Goal: Information Seeking & Learning: Learn about a topic

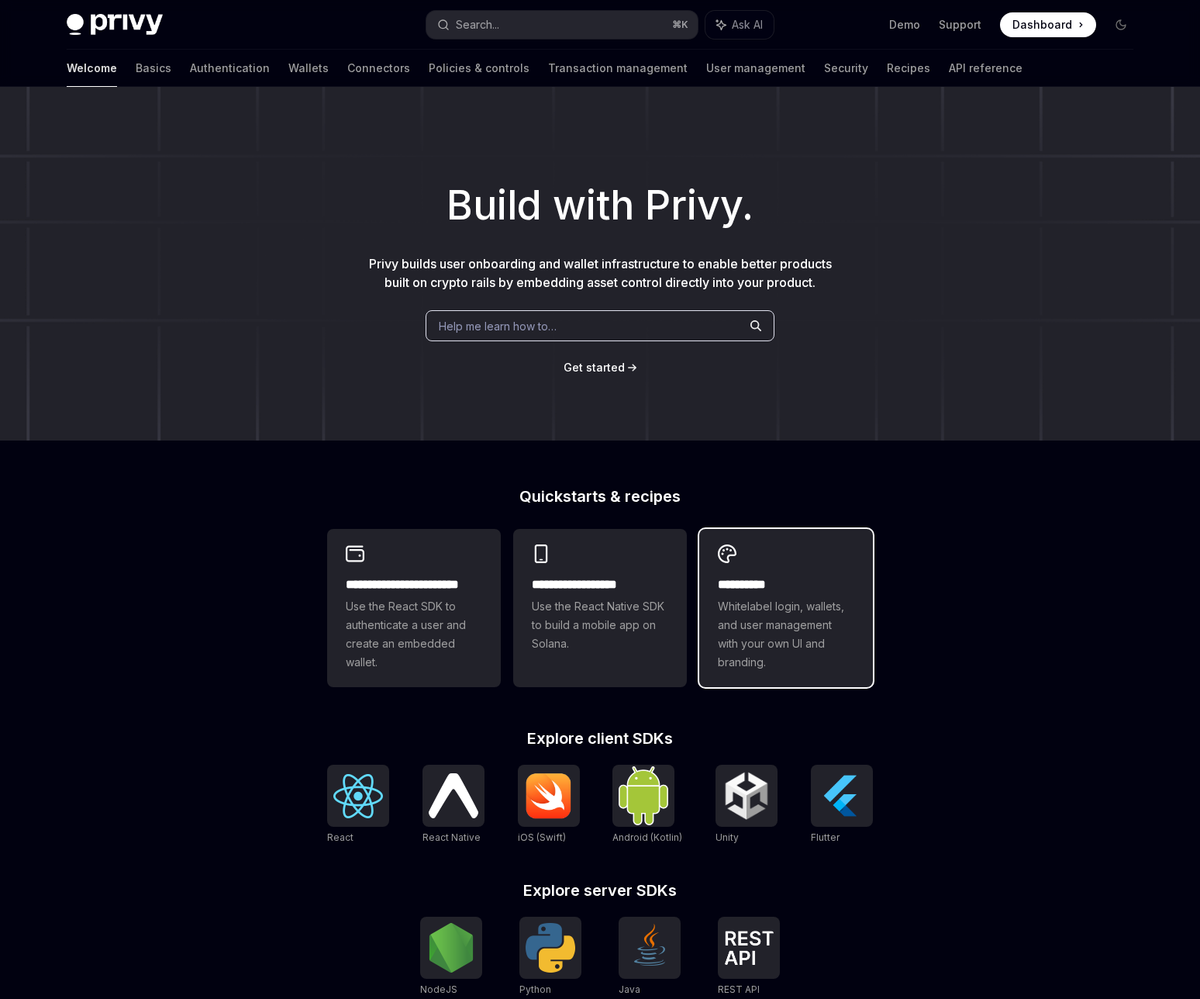
click at [737, 543] on div "**********" at bounding box center [786, 608] width 174 height 158
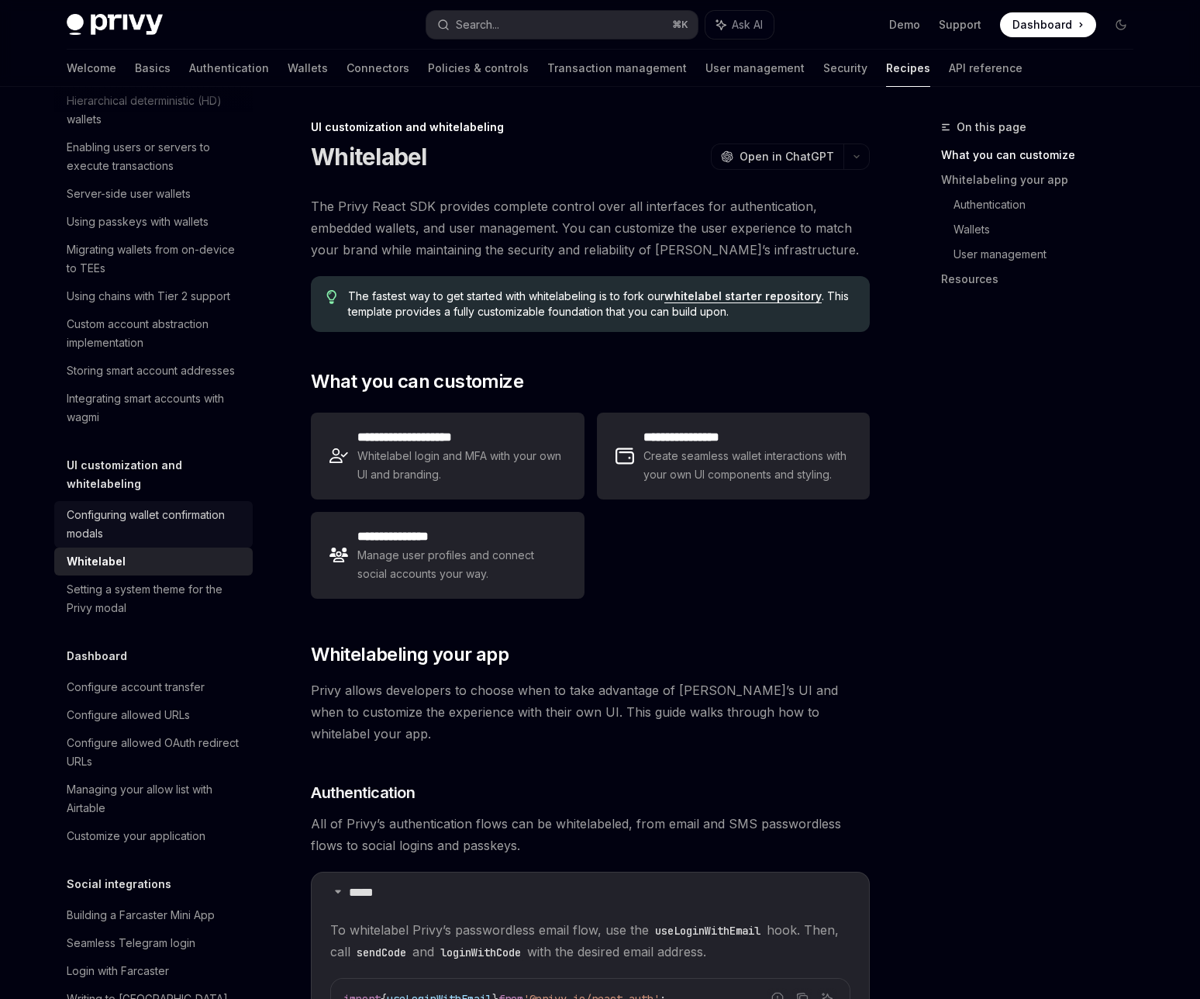
click at [158, 511] on div "Configuring wallet confirmation modals" at bounding box center [155, 523] width 177 height 37
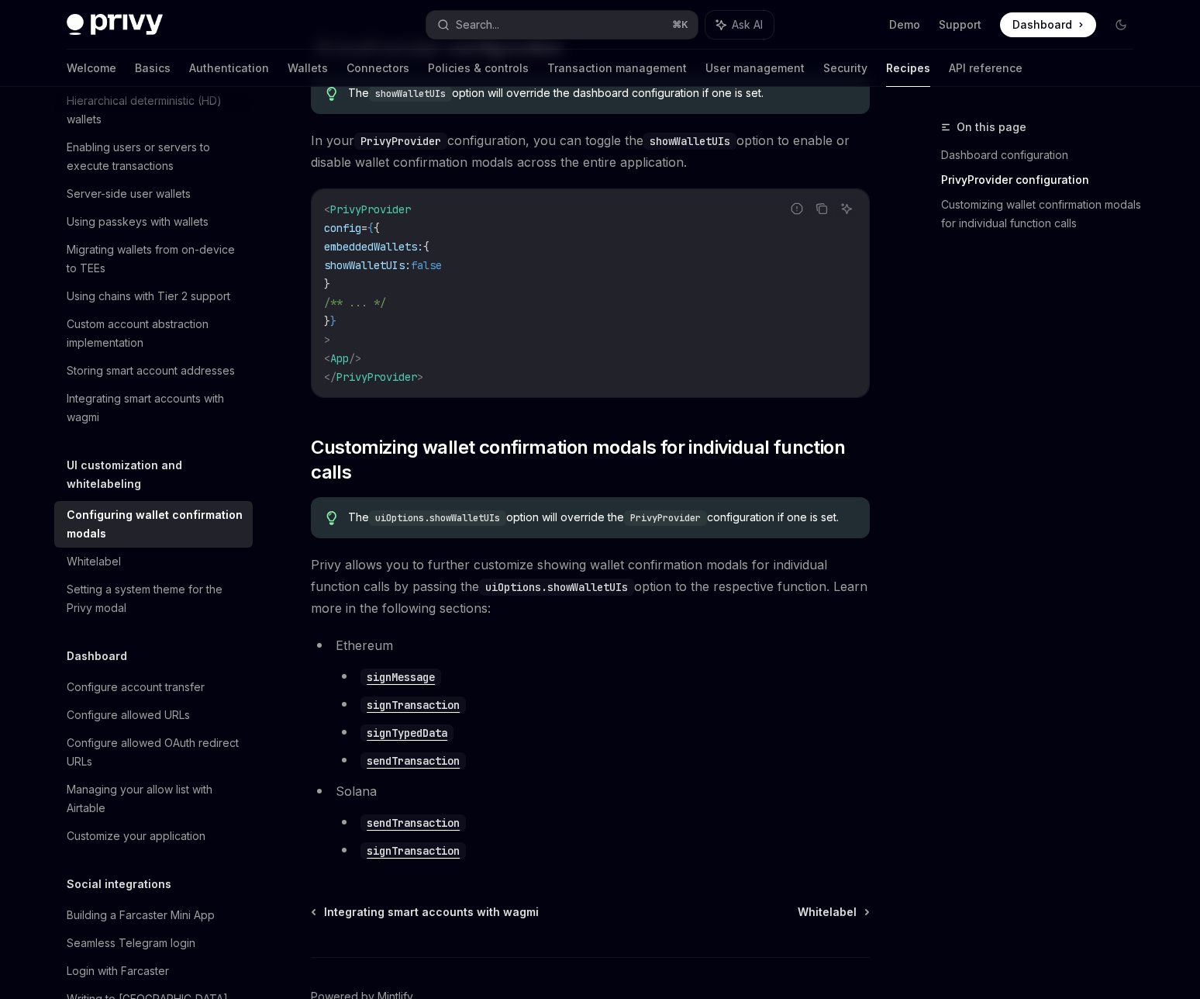
scroll to position [485, 0]
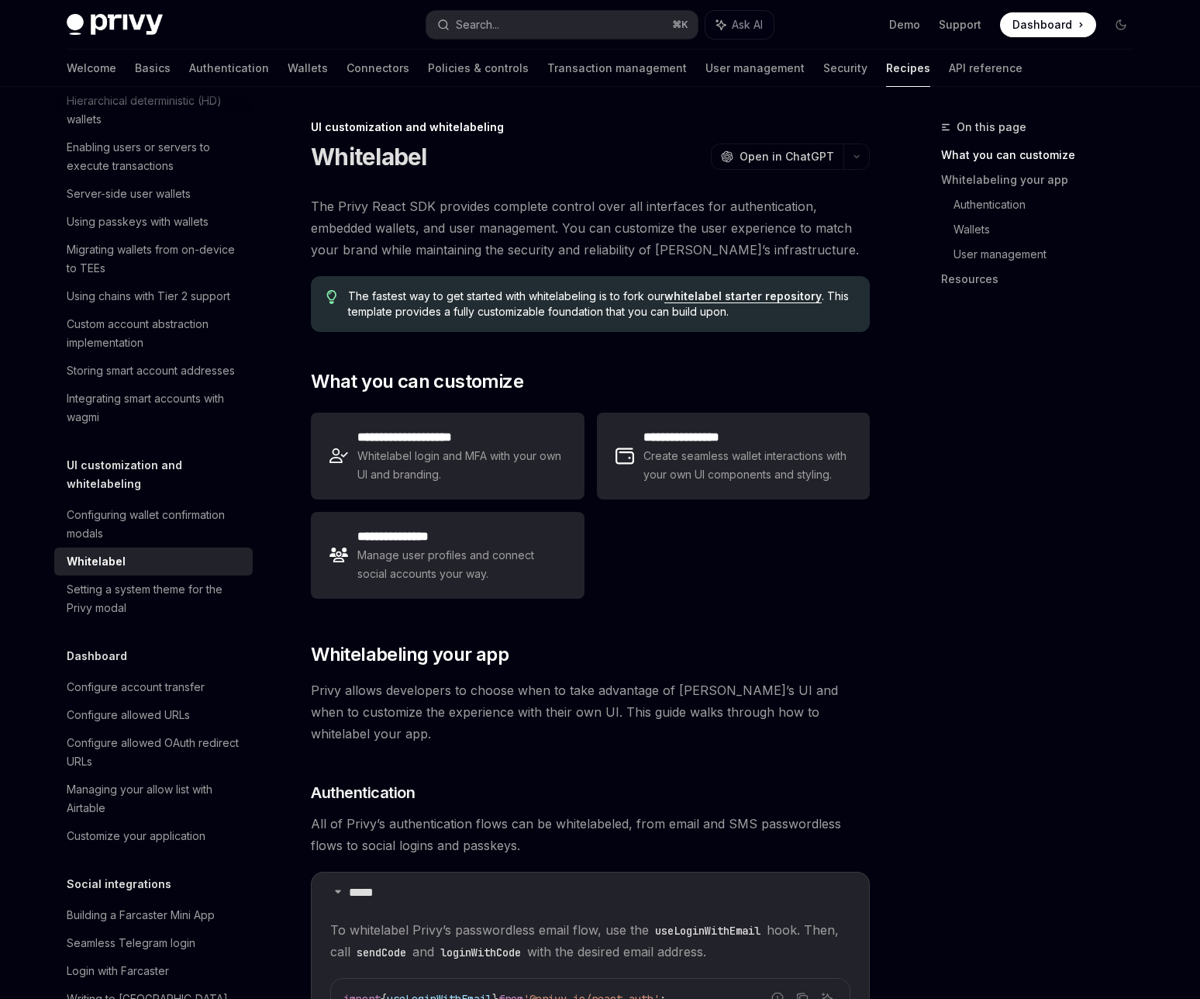
click at [951, 430] on div "On this page What you can customize Whitelabeling your app Authentication Walle…" at bounding box center [1028, 558] width 236 height 881
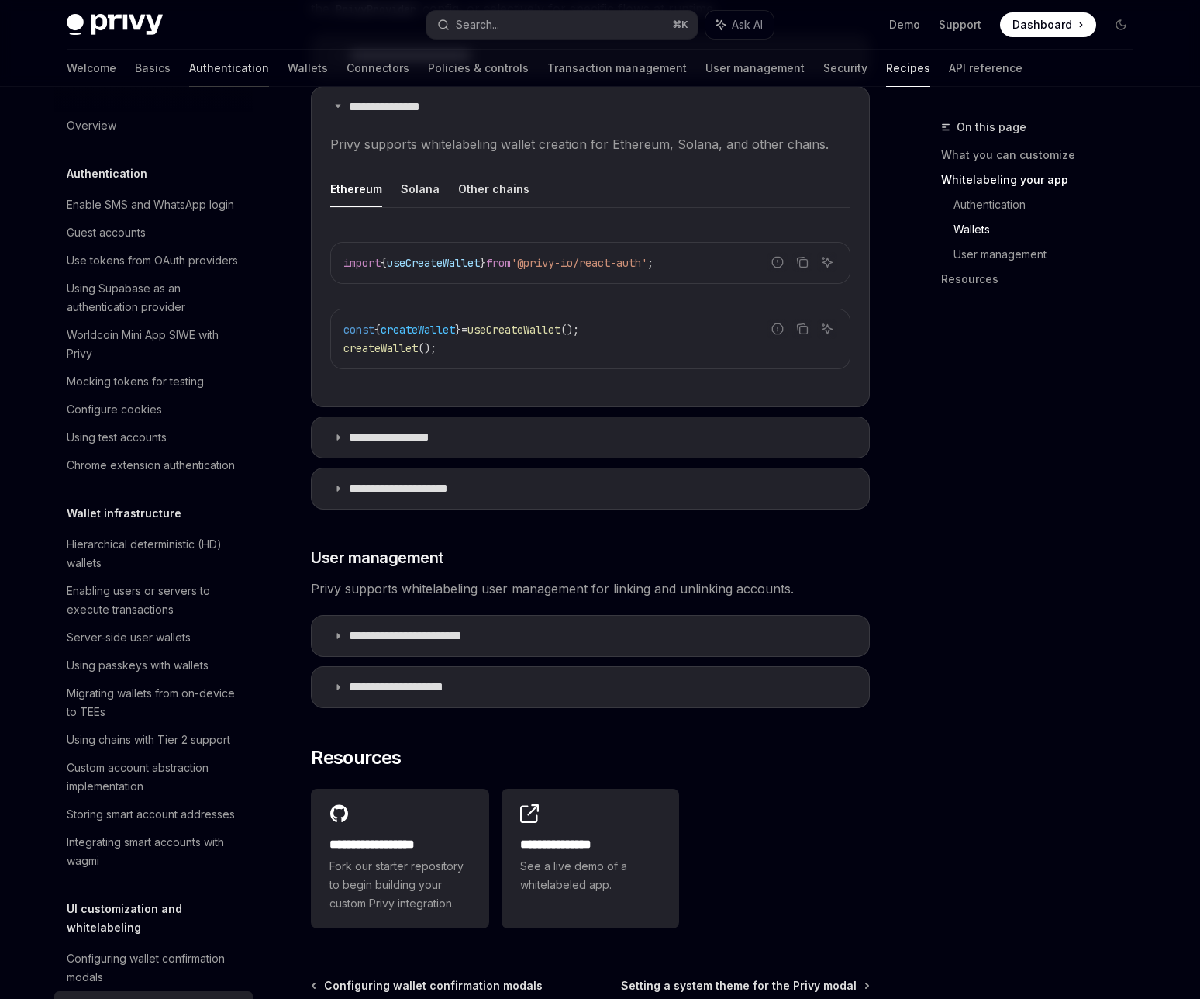
click at [189, 71] on link "Authentication" at bounding box center [229, 68] width 80 height 37
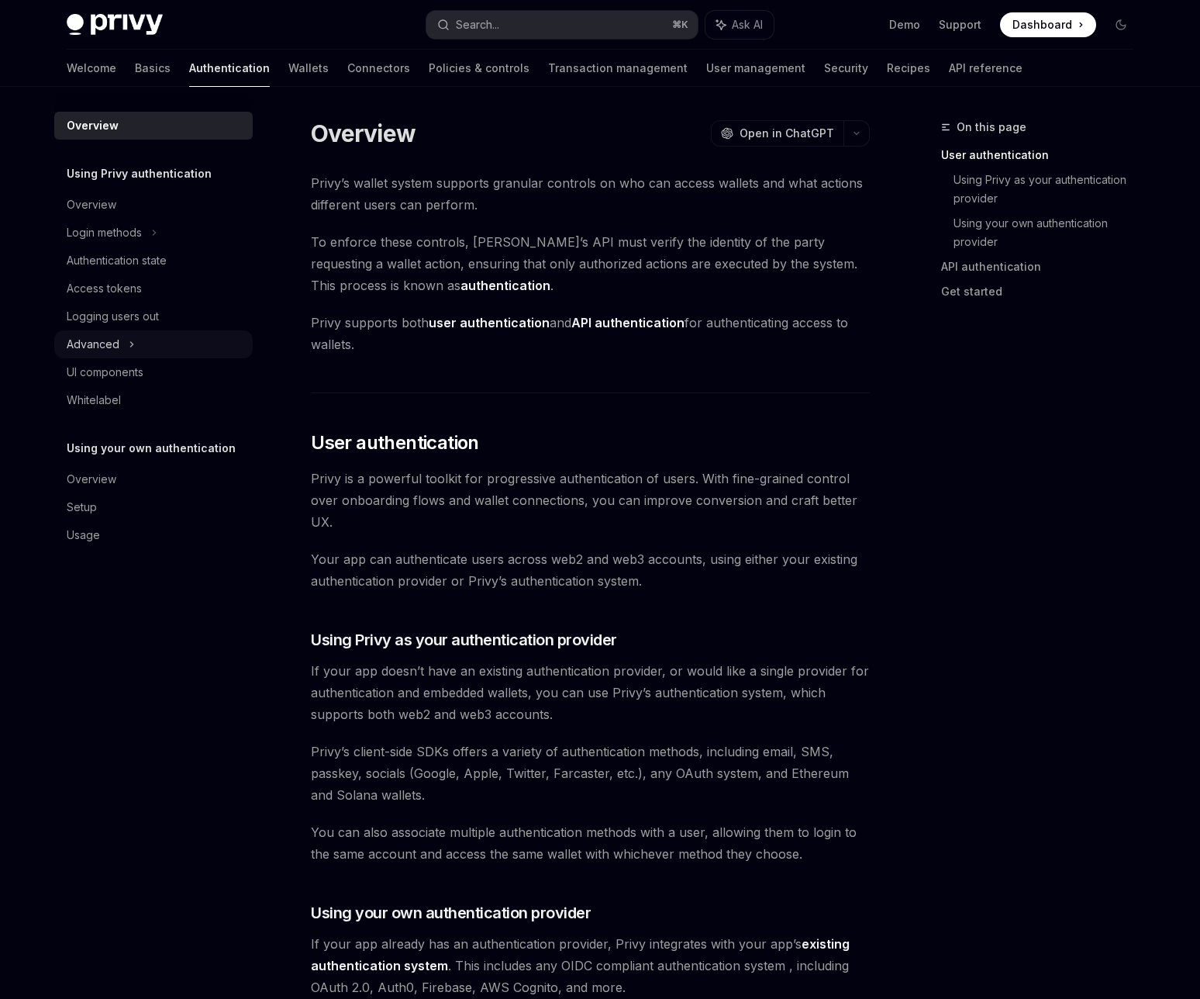
click at [140, 342] on div "Advanced" at bounding box center [153, 344] width 198 height 28
click at [108, 373] on icon at bounding box center [110, 372] width 6 height 19
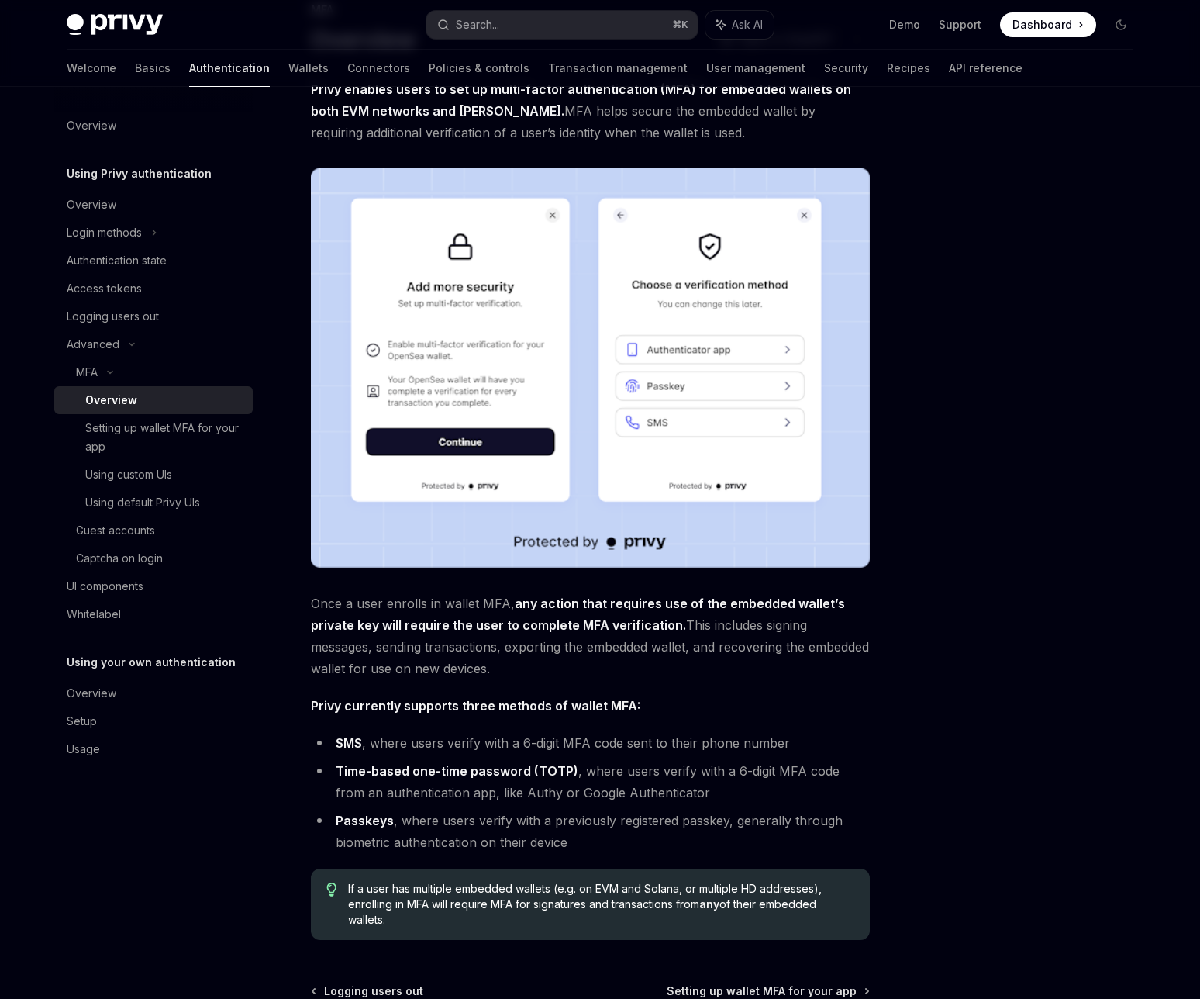
scroll to position [118, 0]
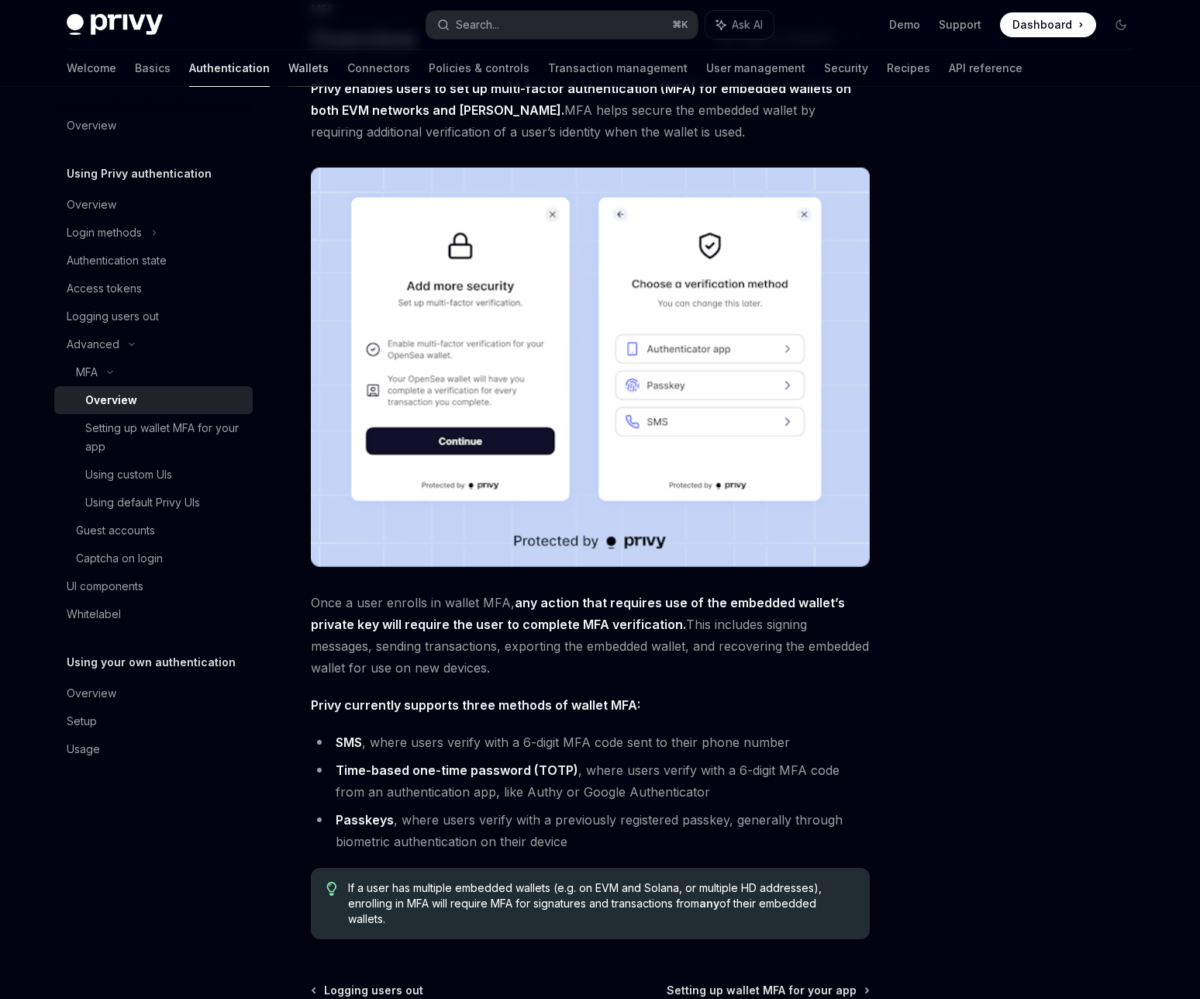
click at [288, 71] on link "Wallets" at bounding box center [308, 68] width 40 height 37
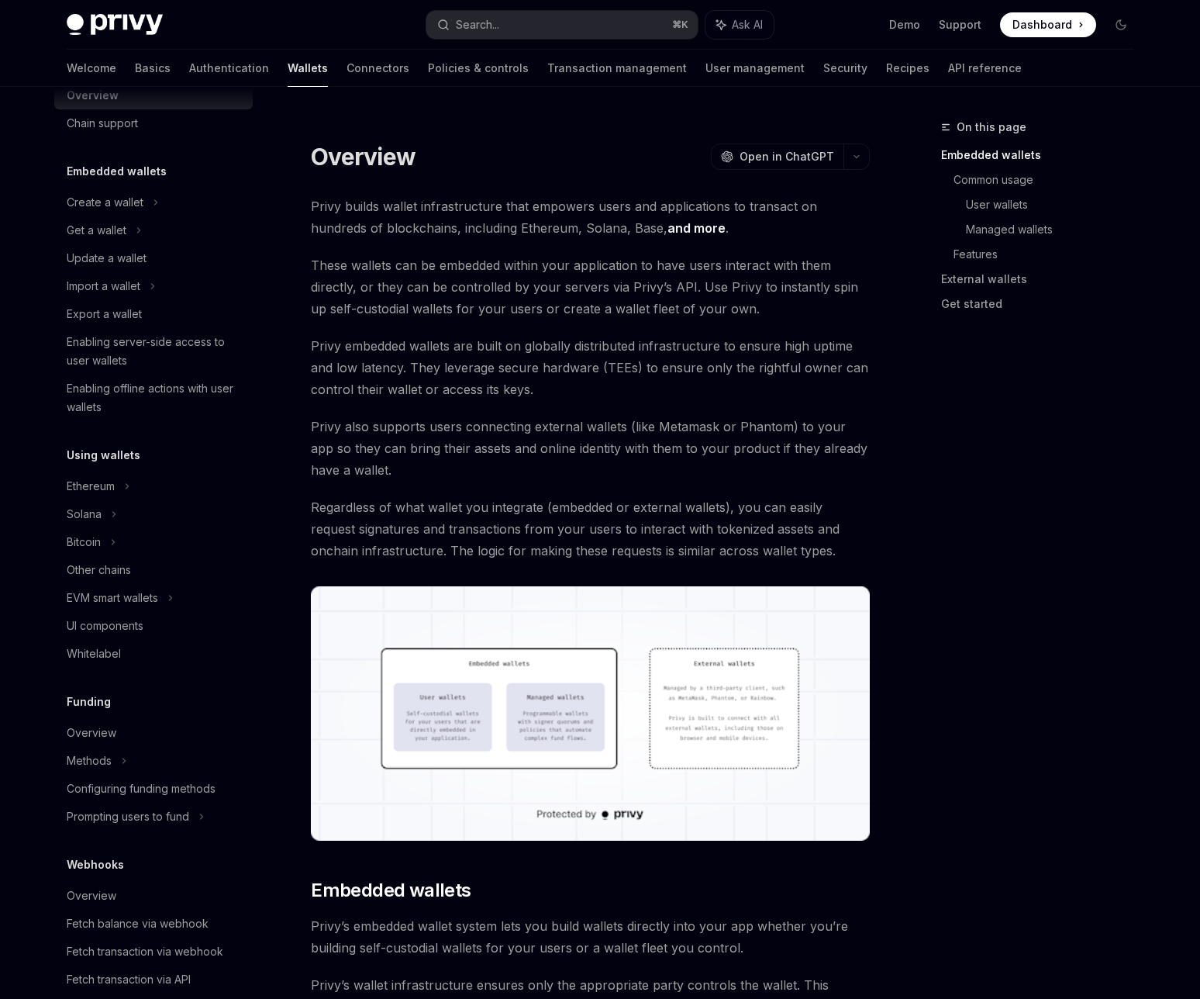
scroll to position [40, 0]
click at [136, 633] on div "UI components" at bounding box center [105, 624] width 77 height 19
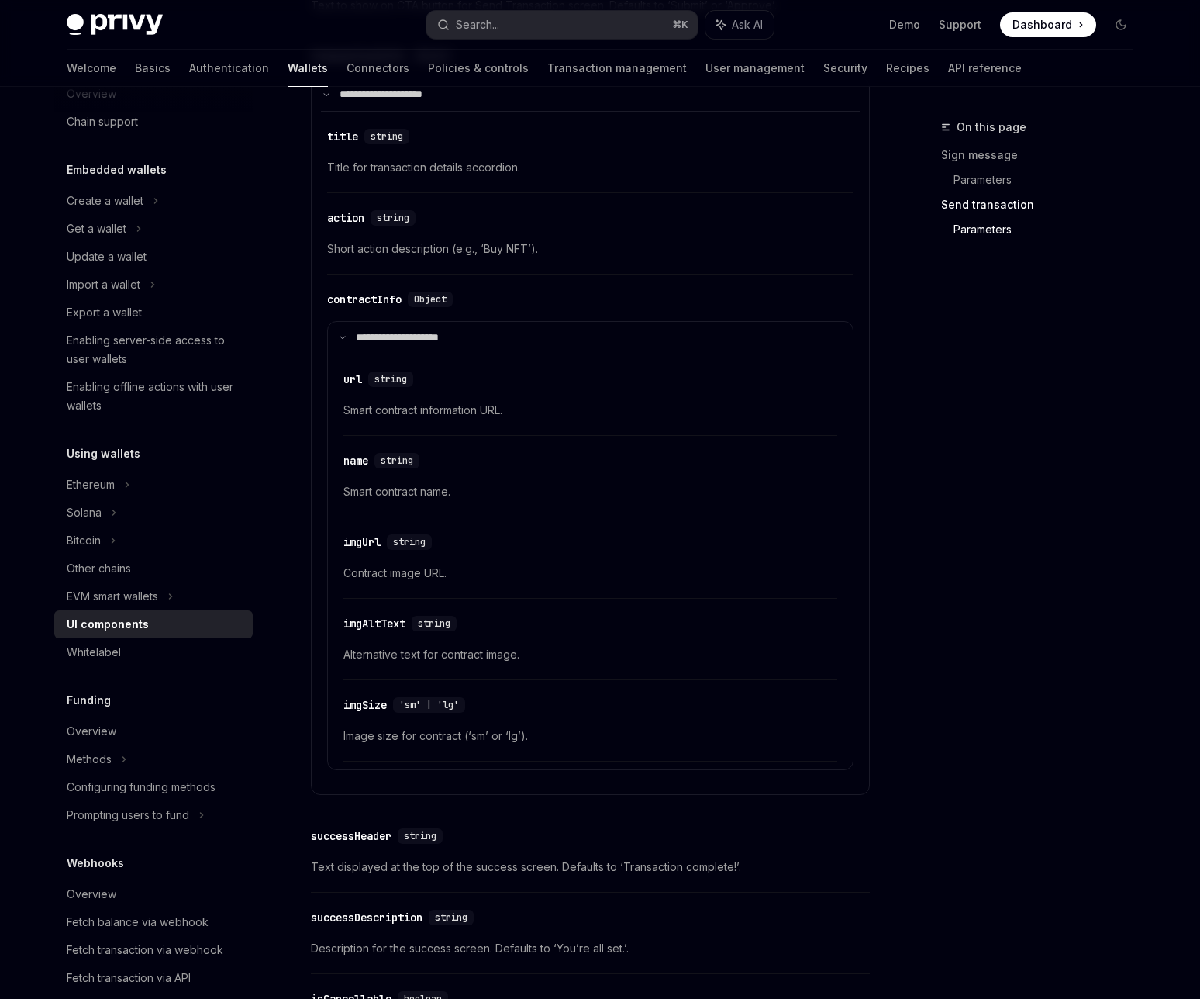
scroll to position [2482, 0]
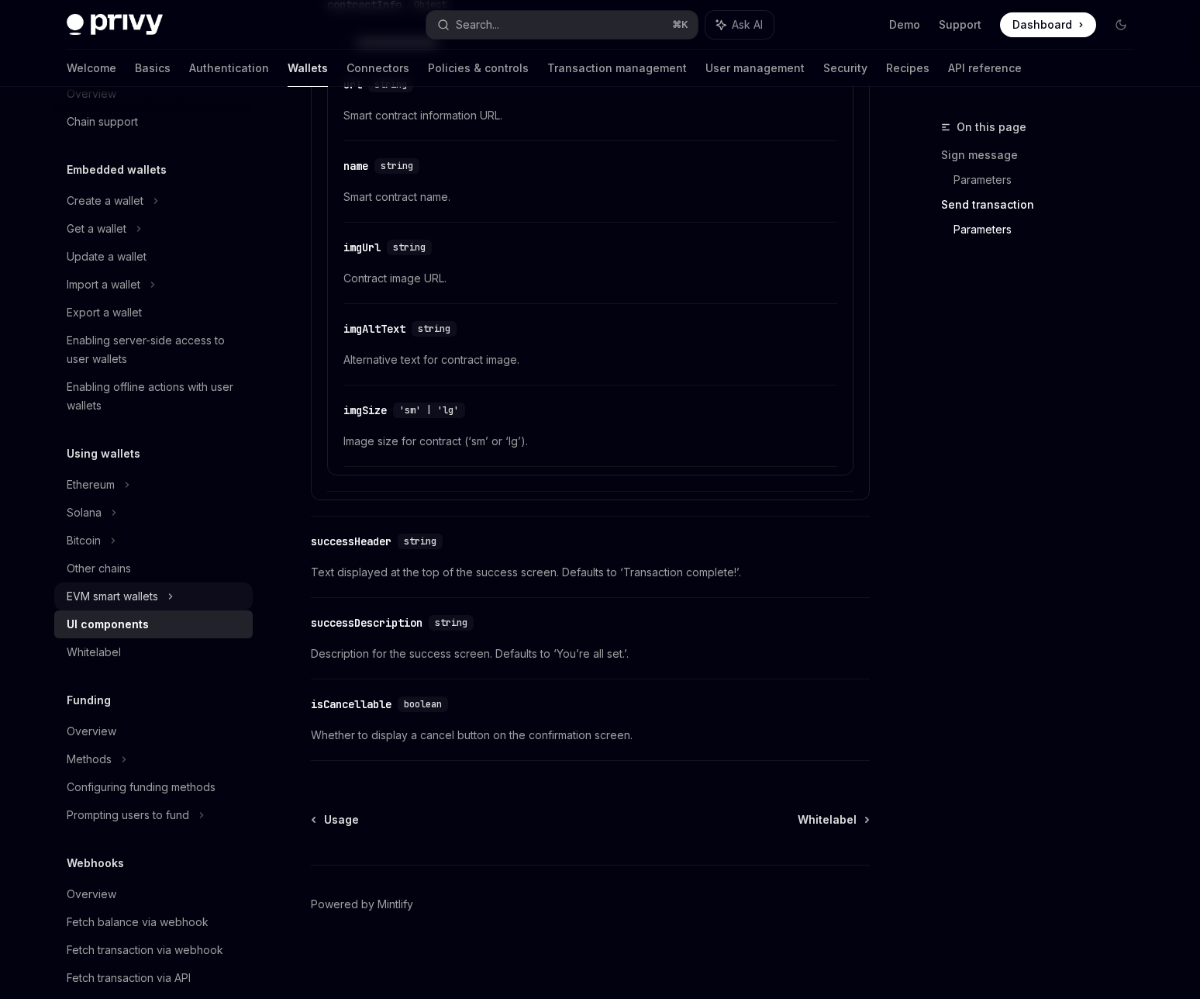
click at [157, 592] on div "EVM smart wallets" at bounding box center [112, 596] width 91 height 19
type textarea "*"
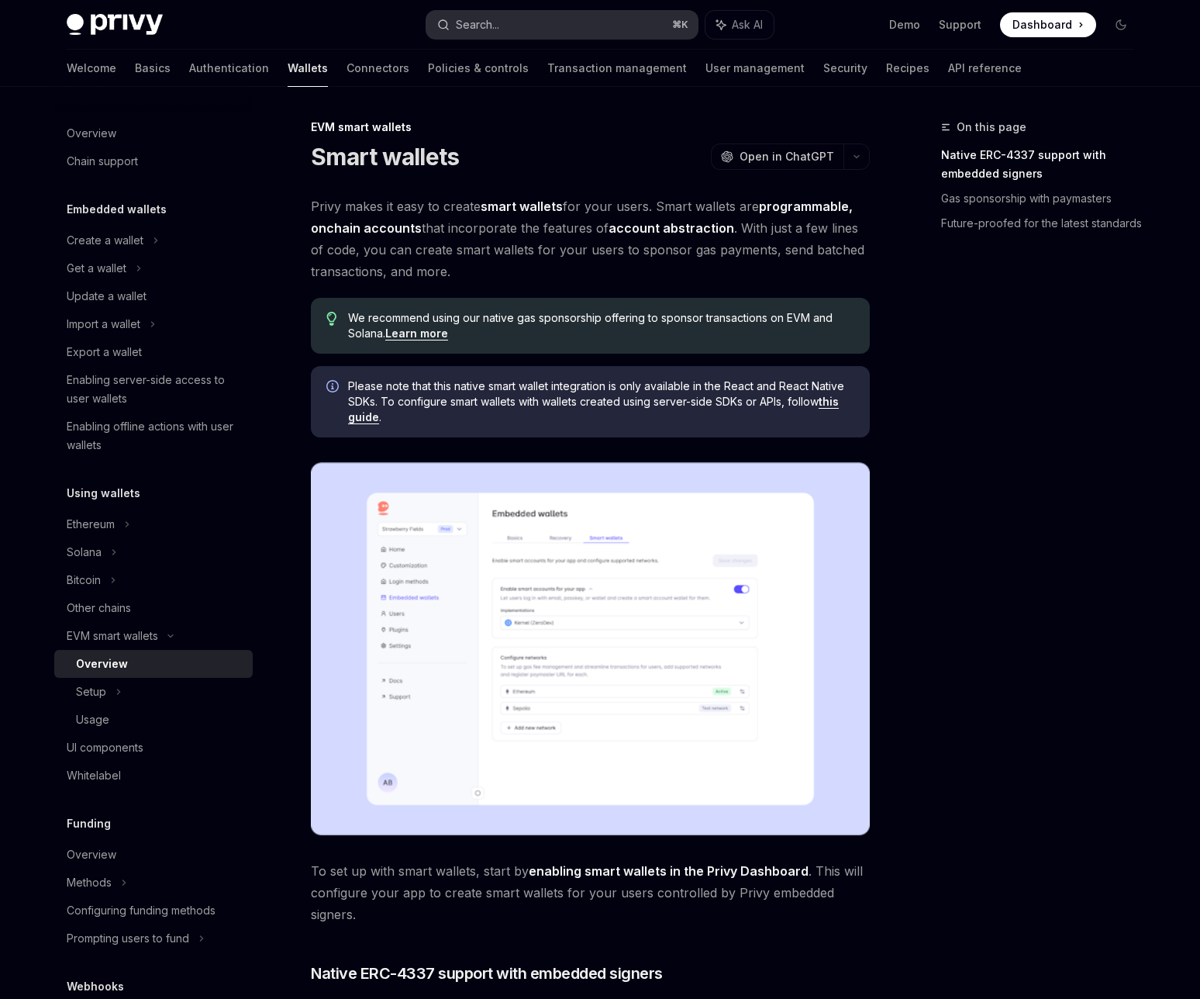
click at [529, 19] on button "Search... ⌘ K" at bounding box center [561, 25] width 271 height 28
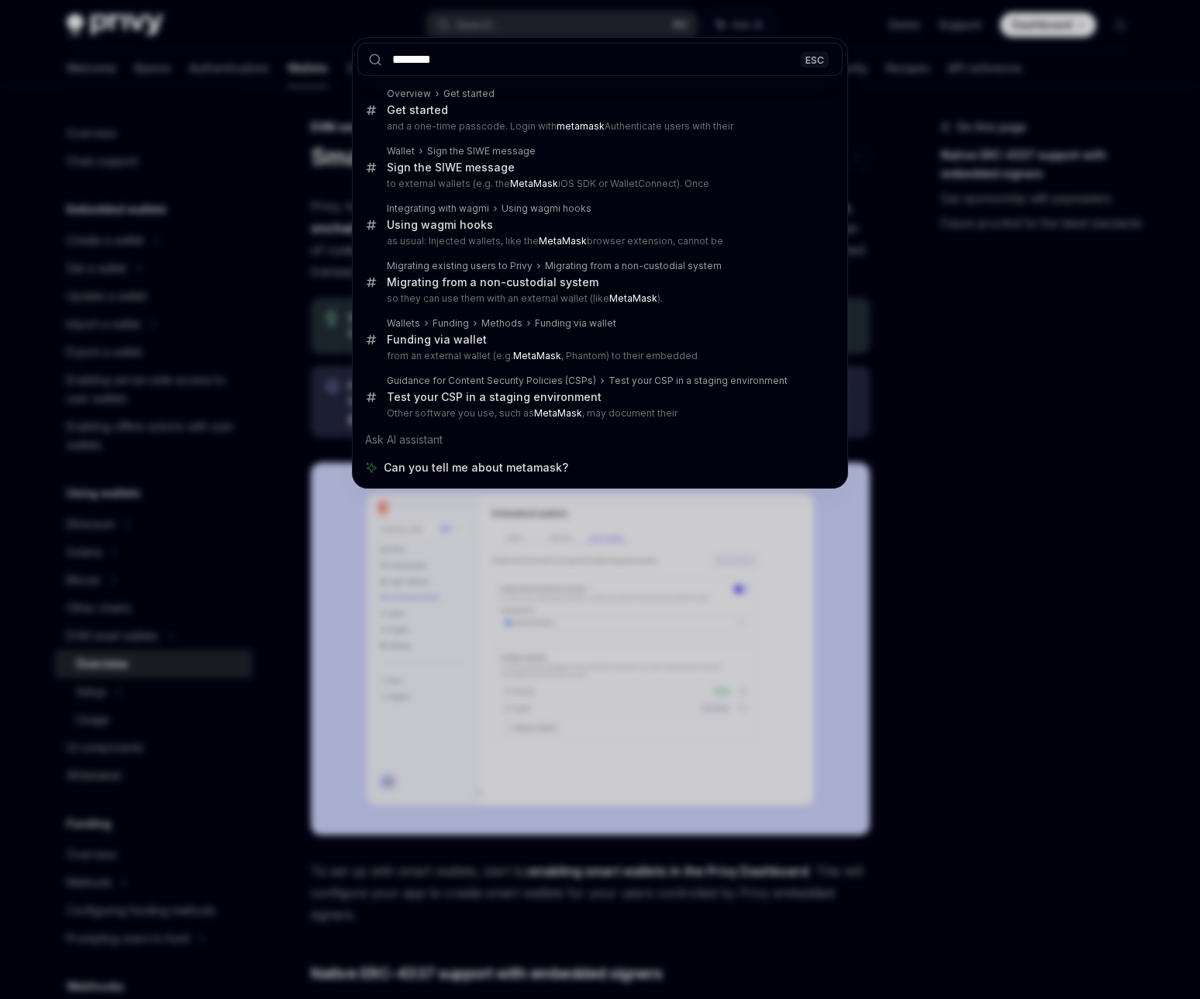
type input "********"
click at [922, 343] on div "******** ESC Overview Get started Get started and a one-time passcode. Login wi…" at bounding box center [600, 499] width 1200 height 999
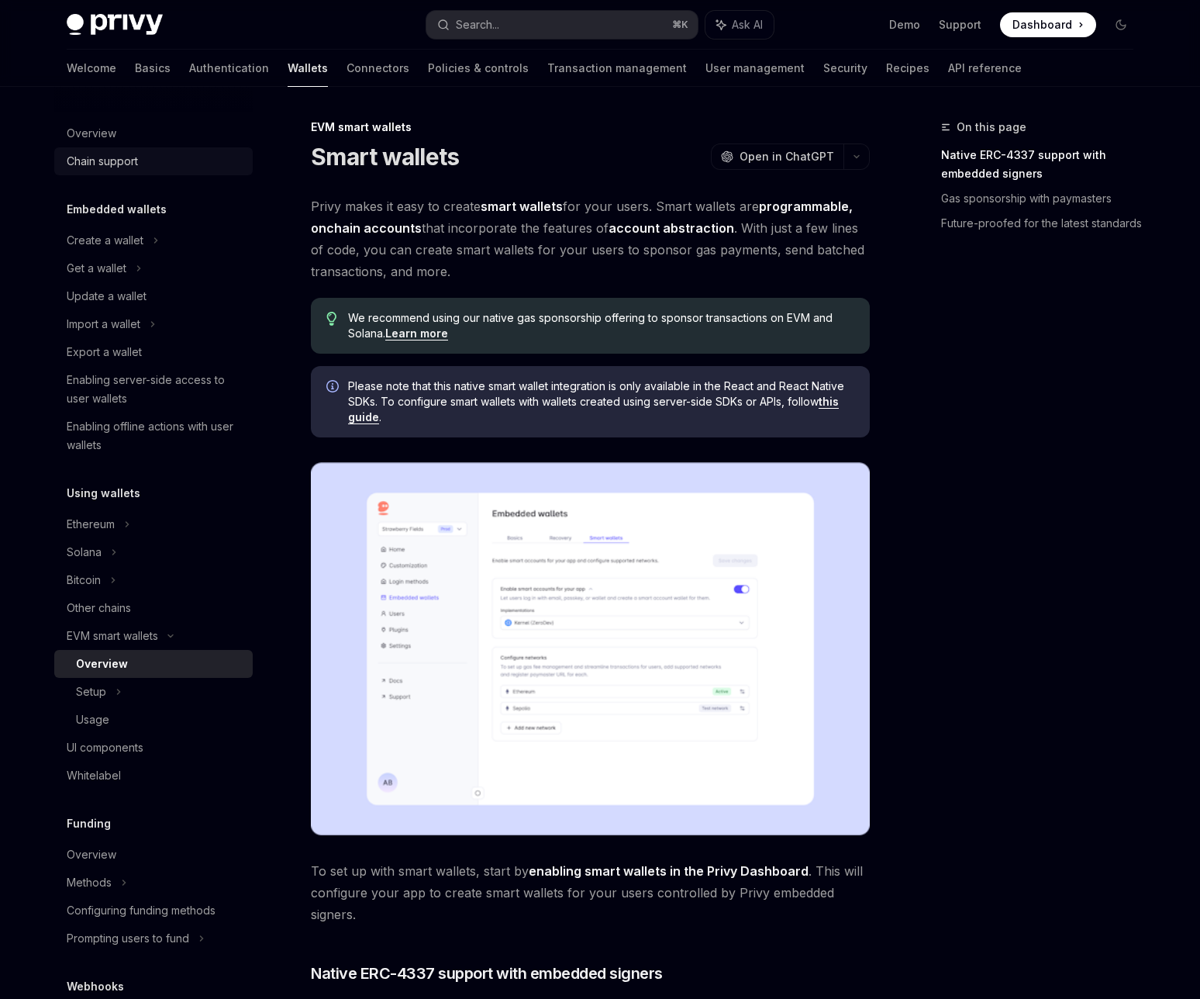
click at [140, 161] on div "Chain support" at bounding box center [155, 161] width 177 height 19
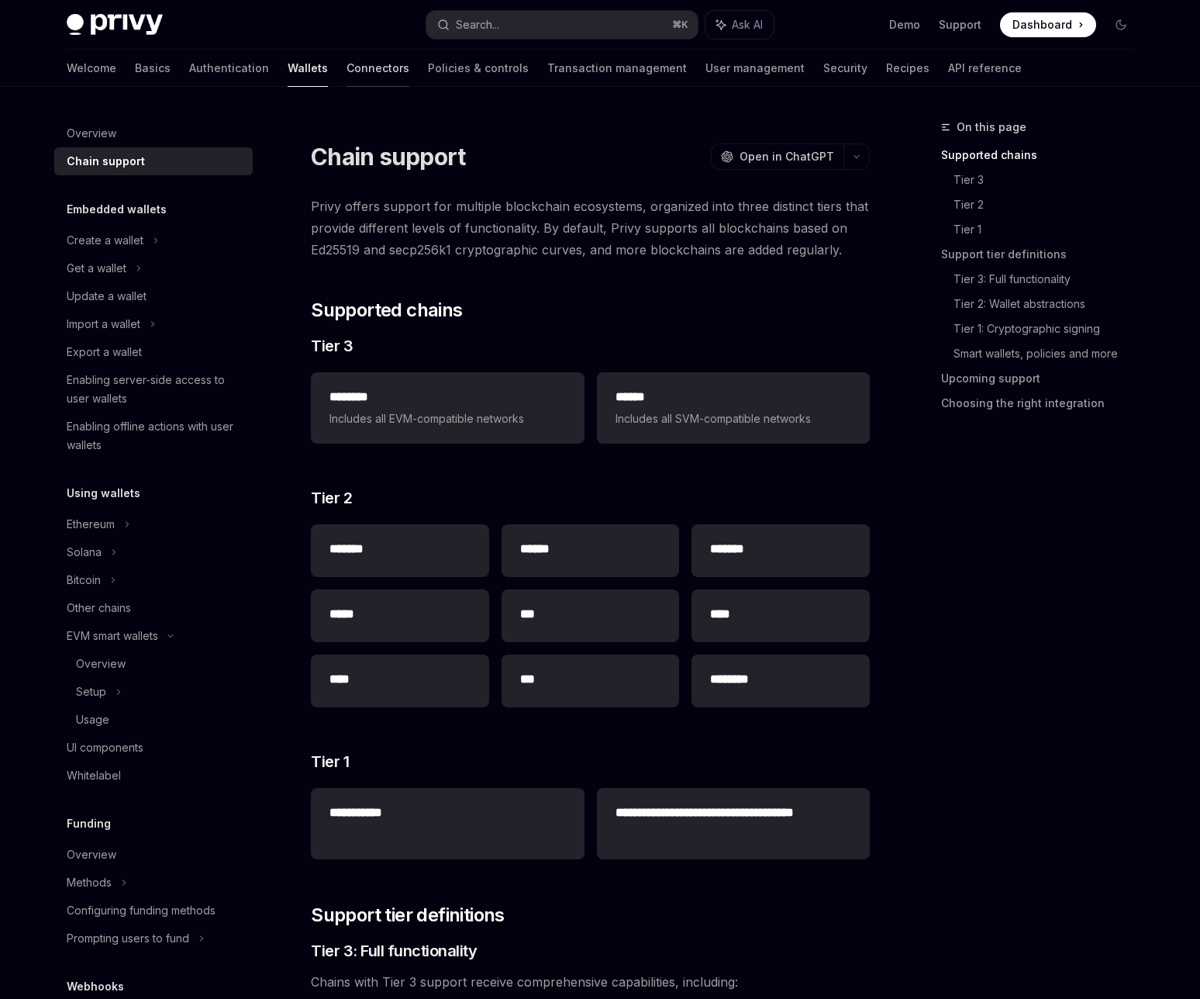
click at [347, 74] on link "Connectors" at bounding box center [378, 68] width 63 height 37
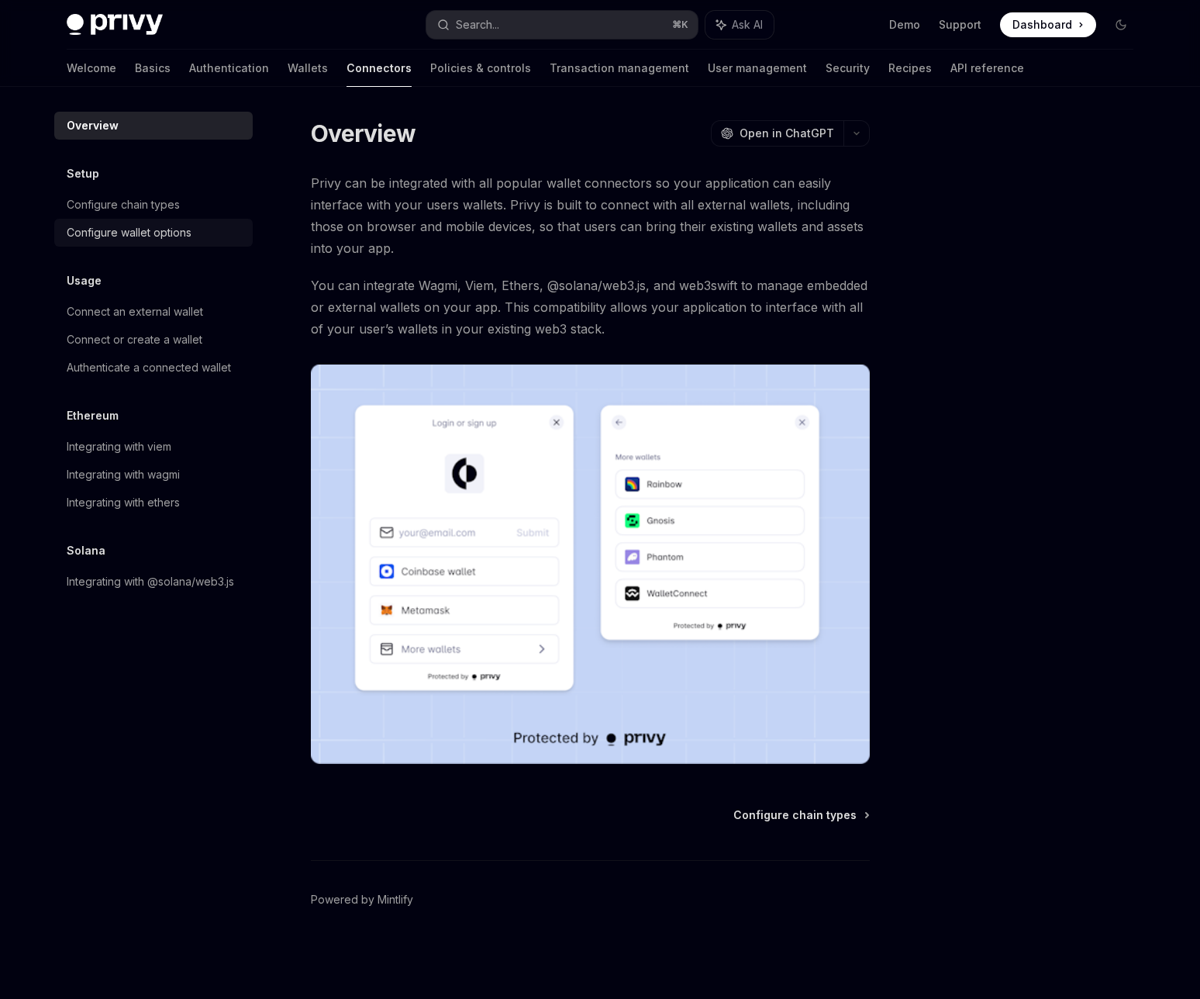
click at [153, 237] on div "Configure wallet options" at bounding box center [129, 232] width 125 height 19
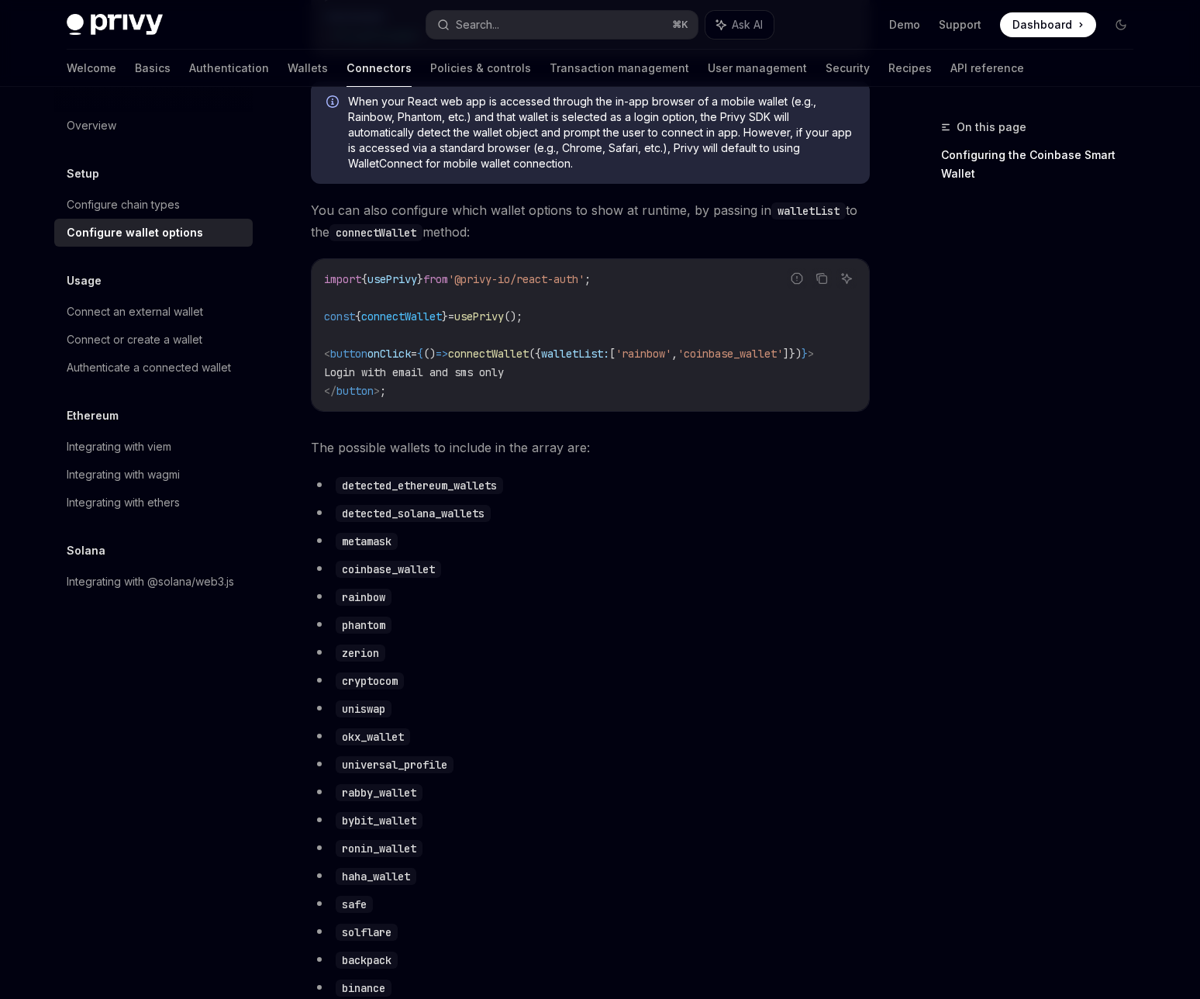
scroll to position [505, 0]
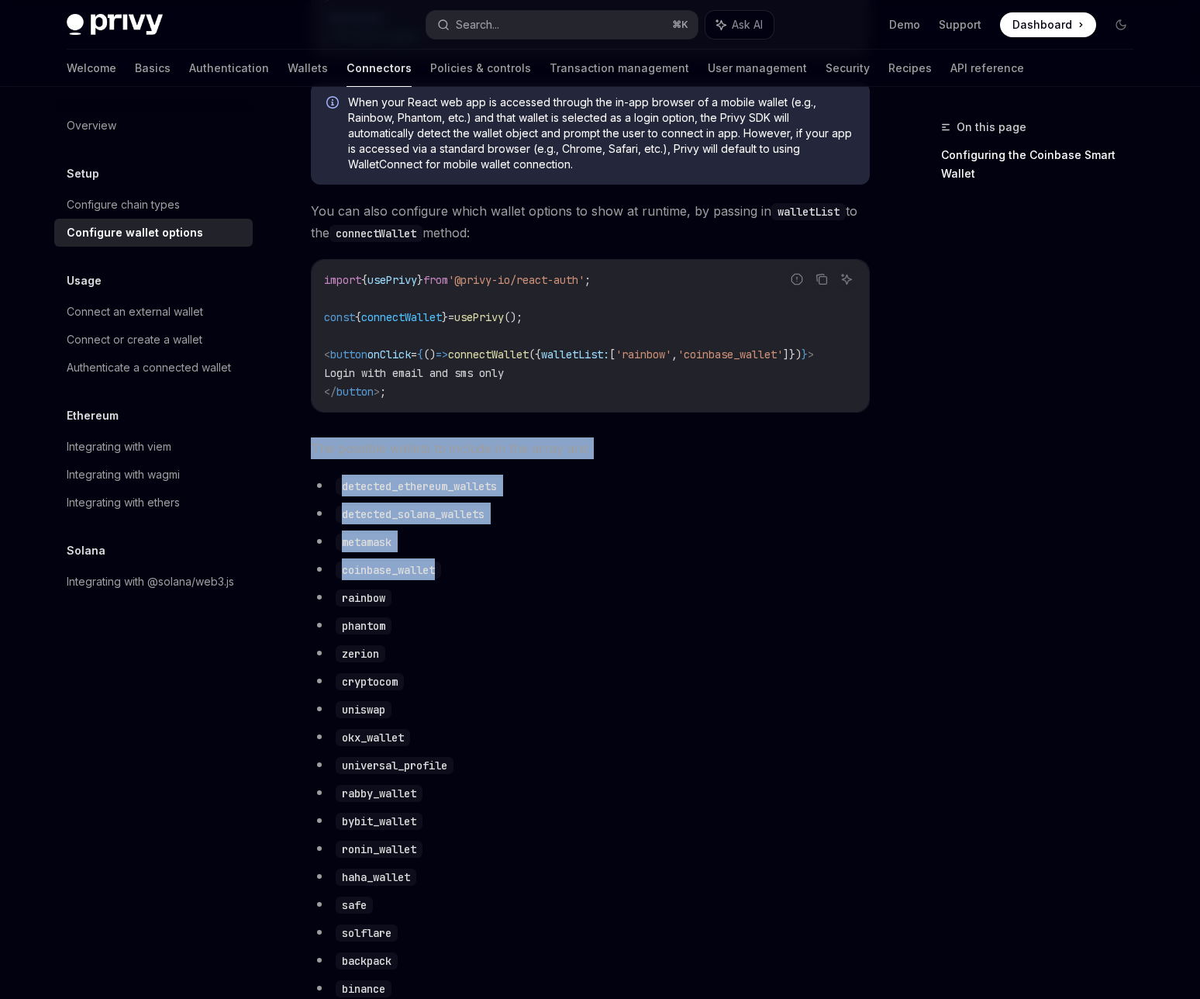
drag, startPoint x: 309, startPoint y: 463, endPoint x: 474, endPoint y: 573, distance: 197.8
click at [474, 574] on li "coinbase_wallet" at bounding box center [590, 569] width 559 height 22
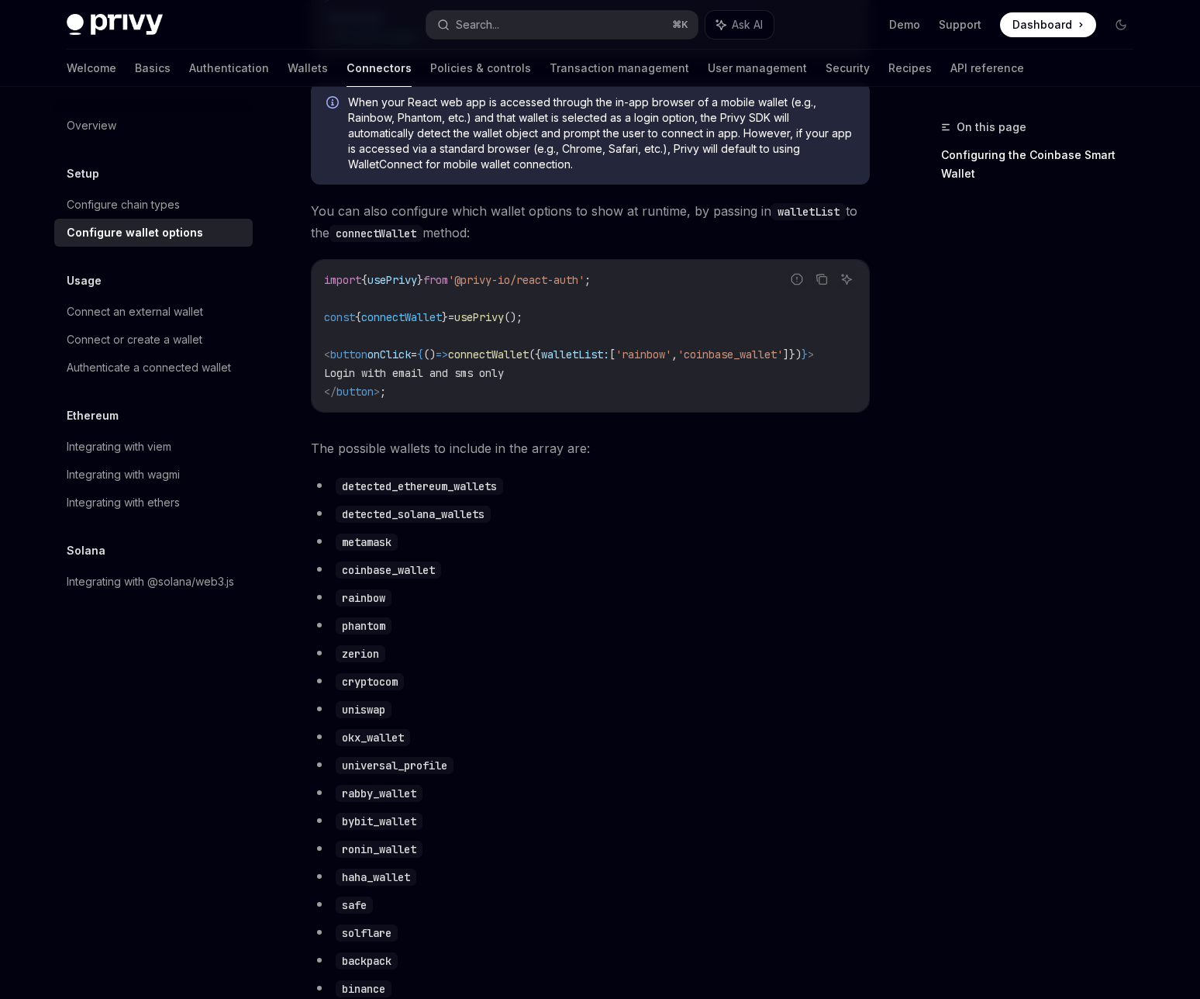
click at [12, 398] on div "Privy Docs home page Search... ⌘ K Ask AI Demo Support Dashboard Dashboard Sear…" at bounding box center [600, 971] width 1200 height 2953
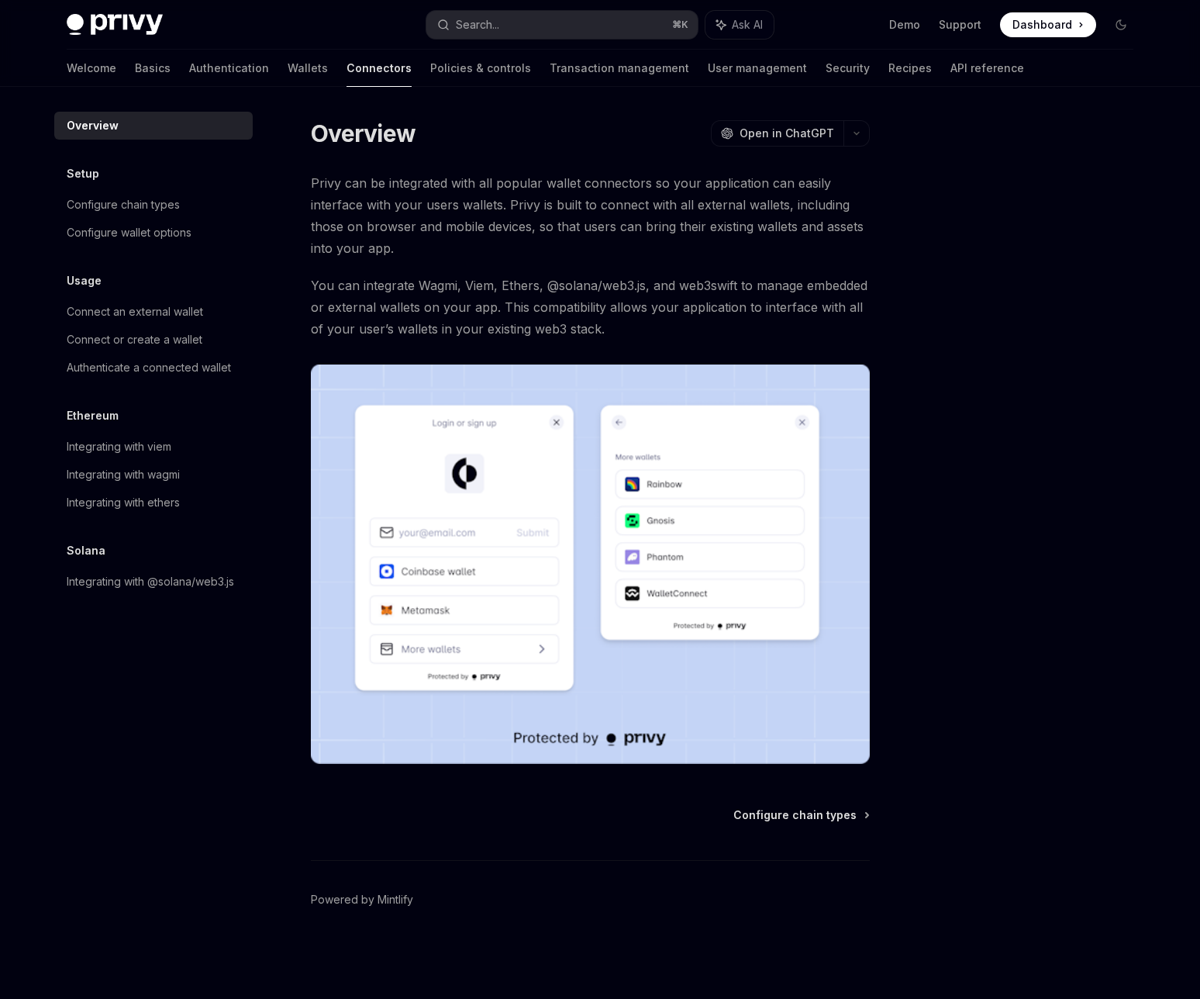
type textarea "*"
